Goal: Transaction & Acquisition: Obtain resource

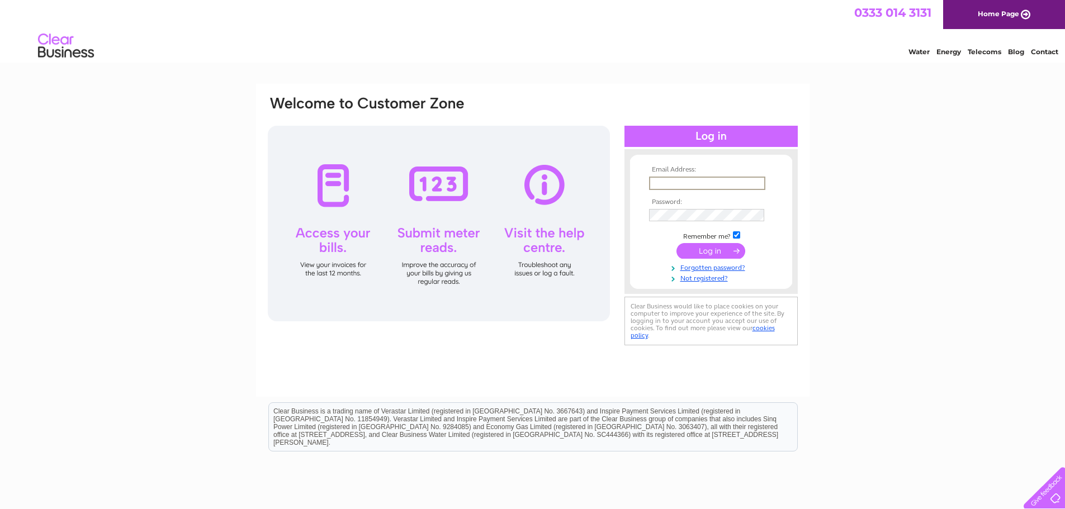
click at [684, 181] on input "text" at bounding box center [707, 183] width 116 height 13
type input "carole_lightfoot@sky.com"
click at [707, 248] on input "submit" at bounding box center [710, 250] width 69 height 16
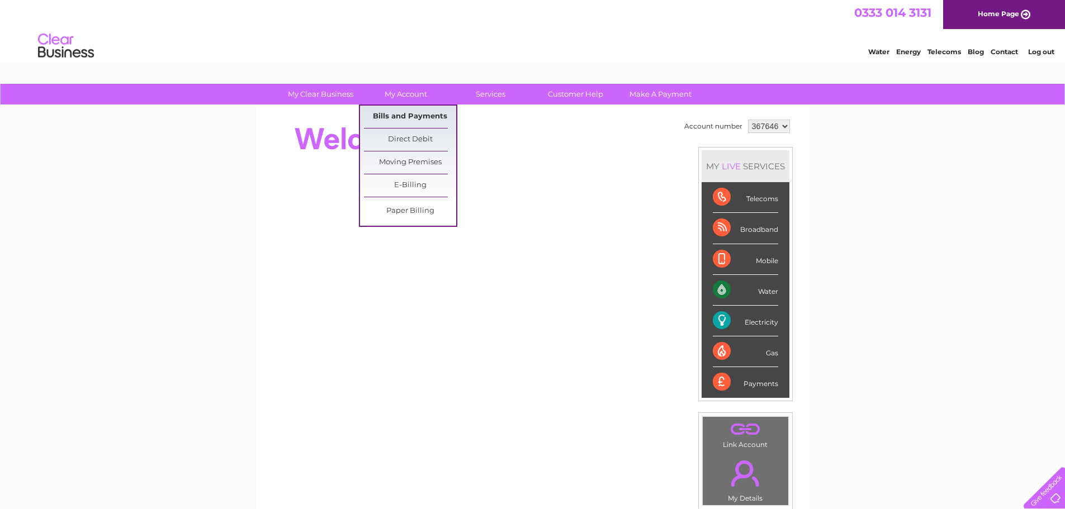
click at [402, 113] on link "Bills and Payments" at bounding box center [410, 117] width 92 height 22
click at [403, 113] on link "Bills and Payments" at bounding box center [410, 117] width 92 height 22
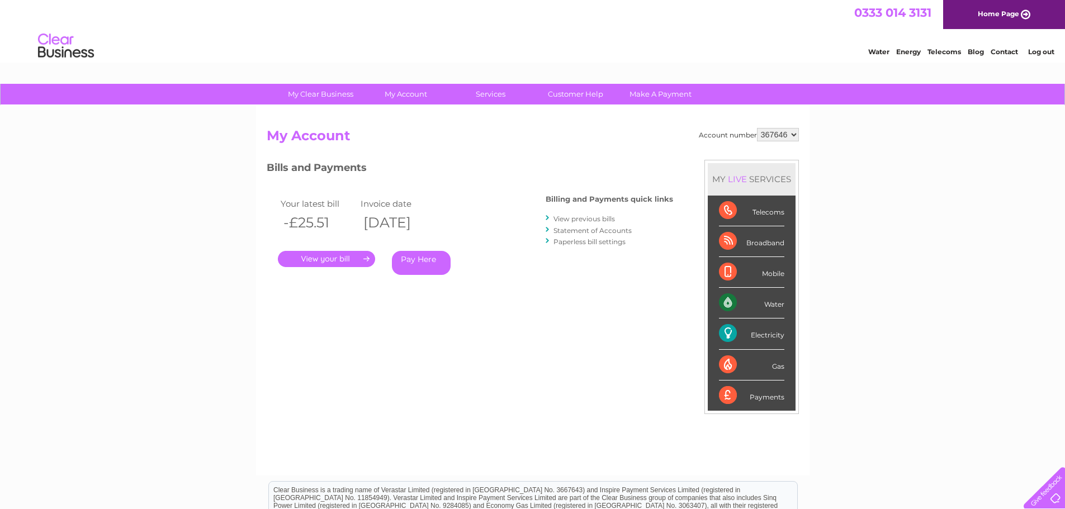
click at [326, 259] on link "." at bounding box center [326, 259] width 97 height 16
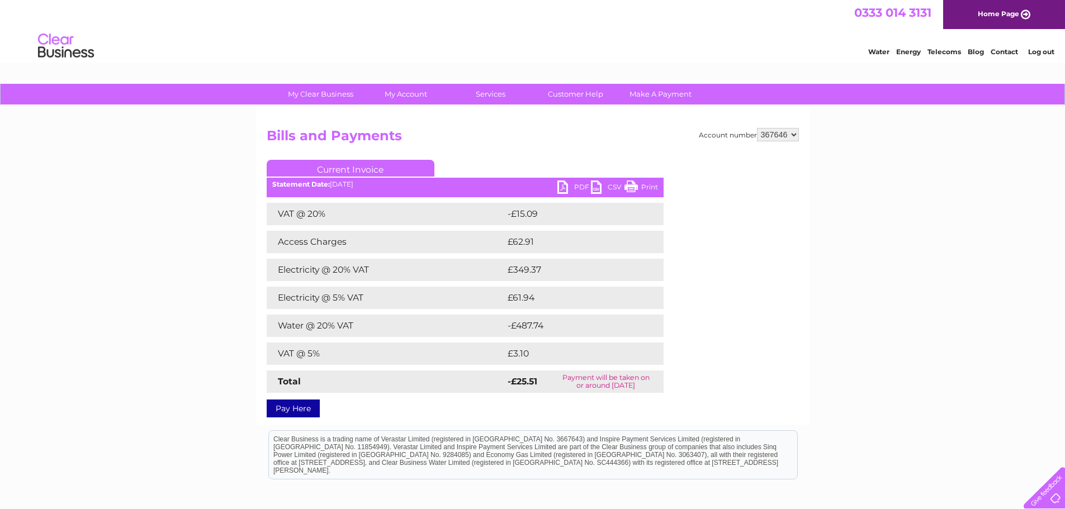
click at [565, 189] on link "PDF" at bounding box center [574, 188] width 34 height 16
click at [569, 188] on link "PDF" at bounding box center [574, 188] width 34 height 16
click at [1042, 50] on link "Log out" at bounding box center [1041, 51] width 26 height 8
